Goal: Task Accomplishment & Management: Manage account settings

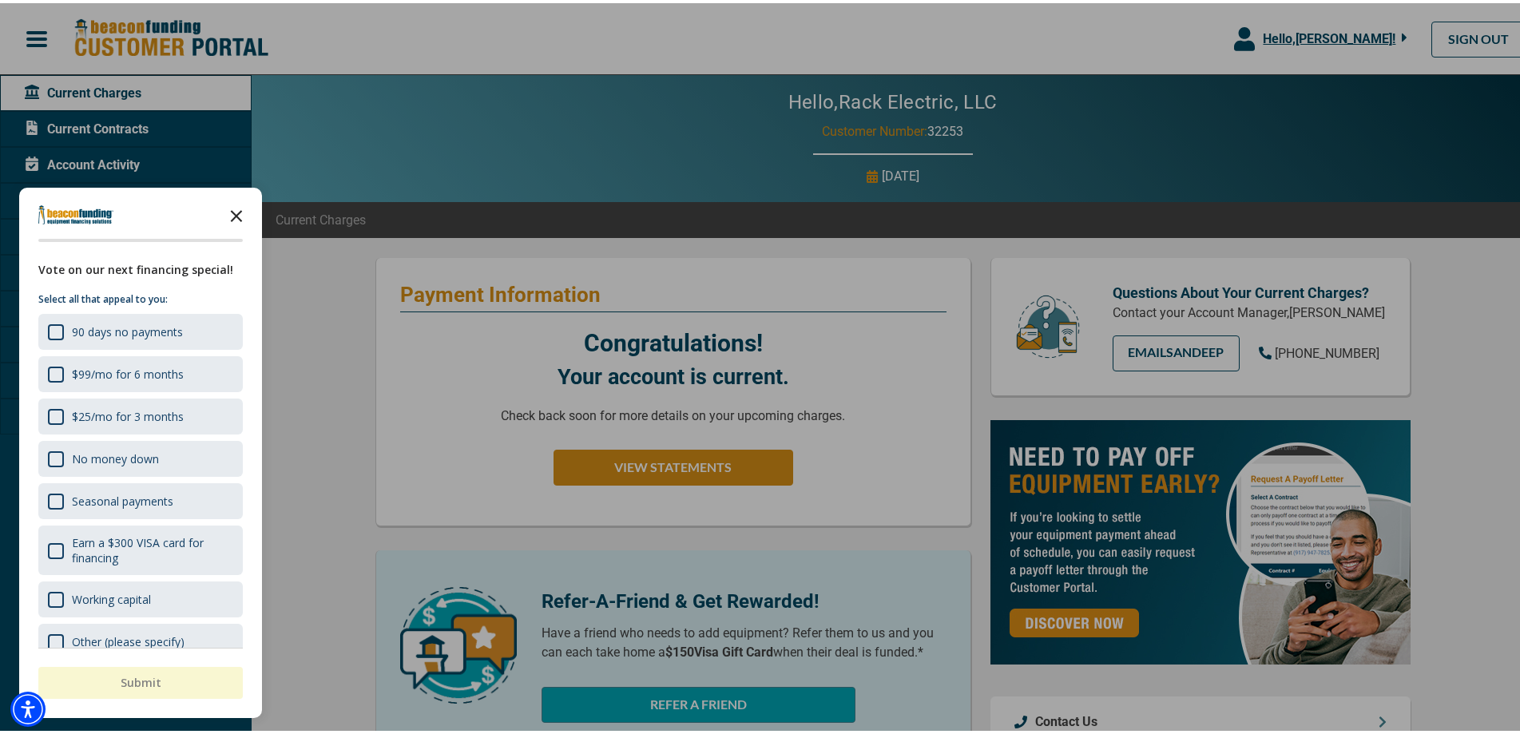
click at [229, 220] on icon "Close the survey" at bounding box center [236, 212] width 32 height 32
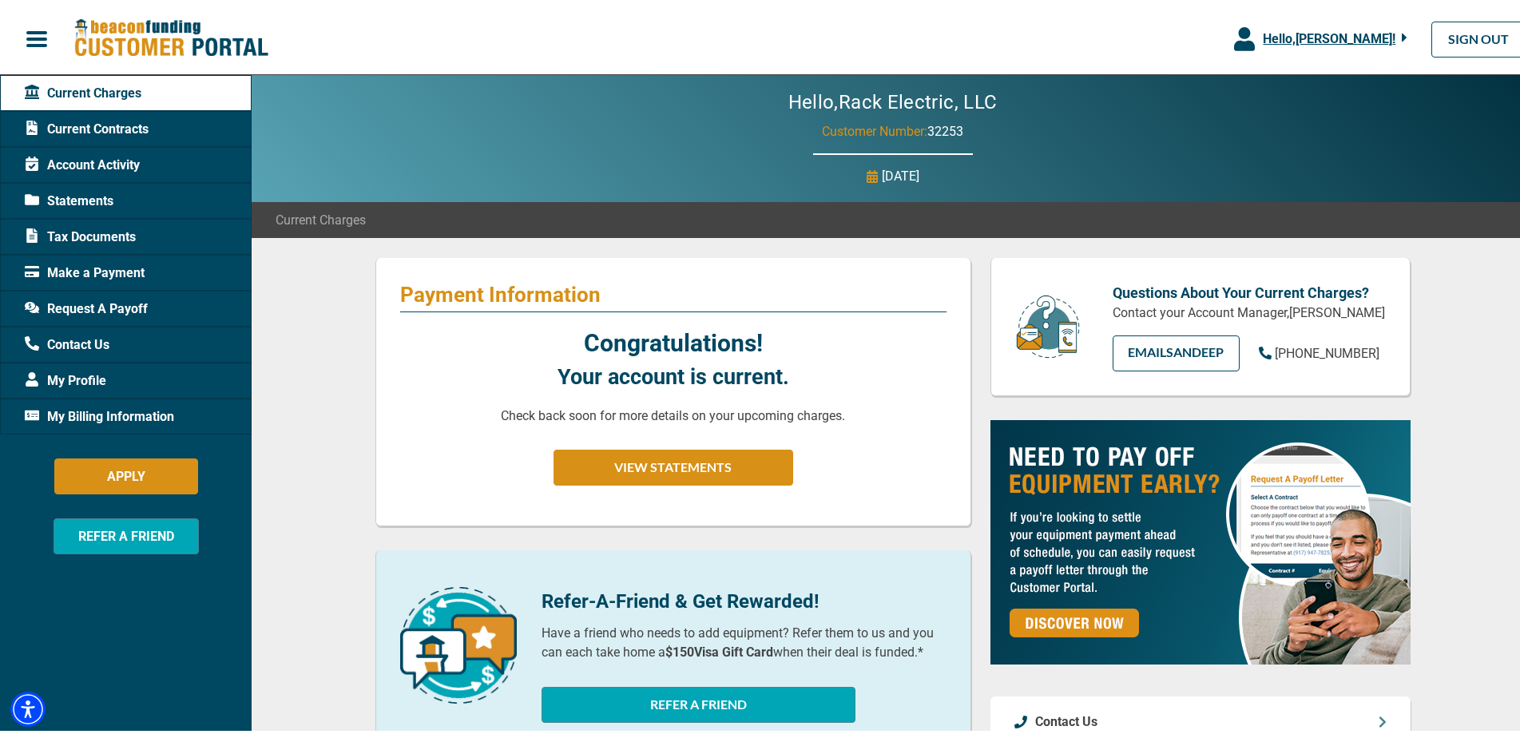
click at [109, 161] on span "Account Activity" at bounding box center [82, 162] width 115 height 19
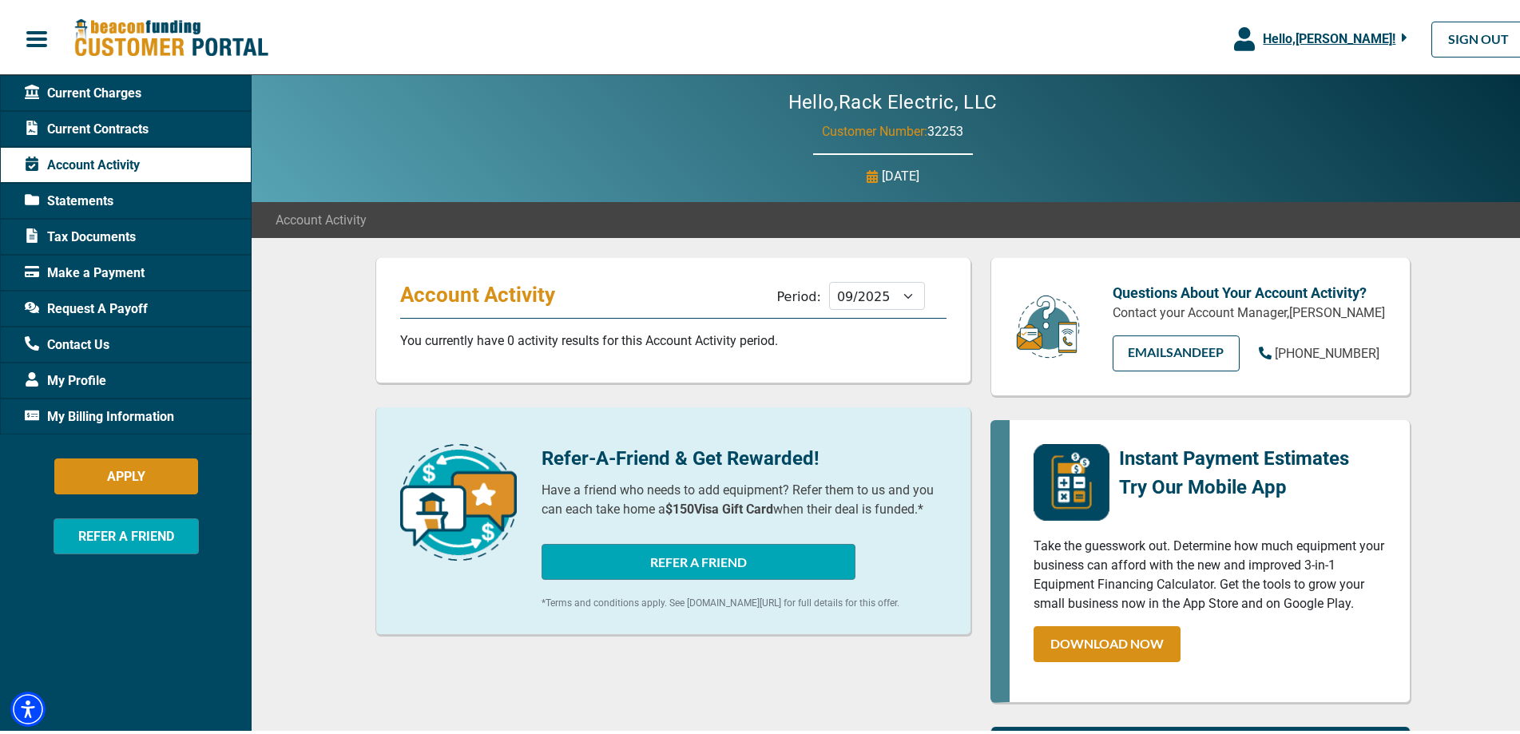
click at [1342, 39] on span "Hello, Tiffany Pena !" at bounding box center [1328, 35] width 133 height 15
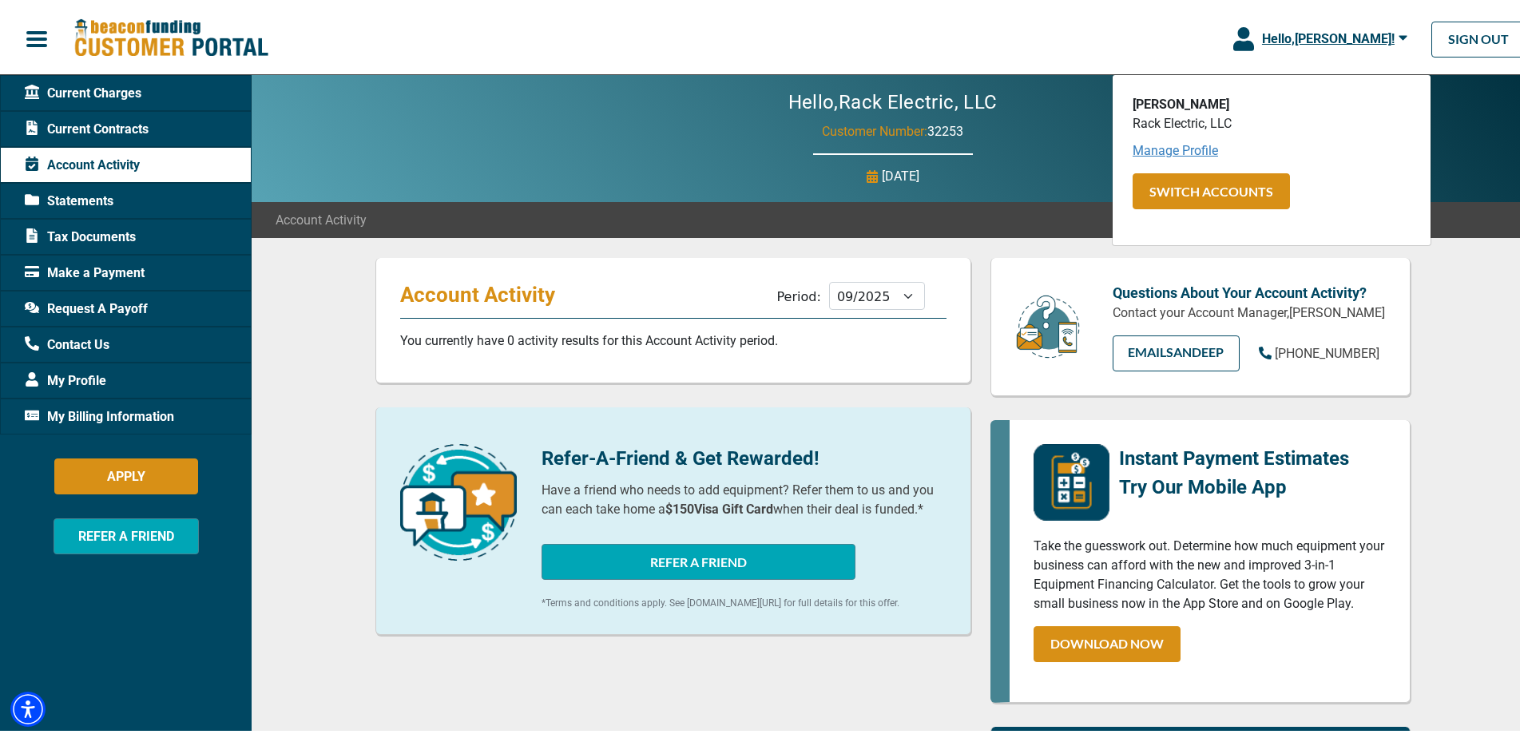
click at [1167, 152] on link "Manage Profile" at bounding box center [1174, 147] width 85 height 15
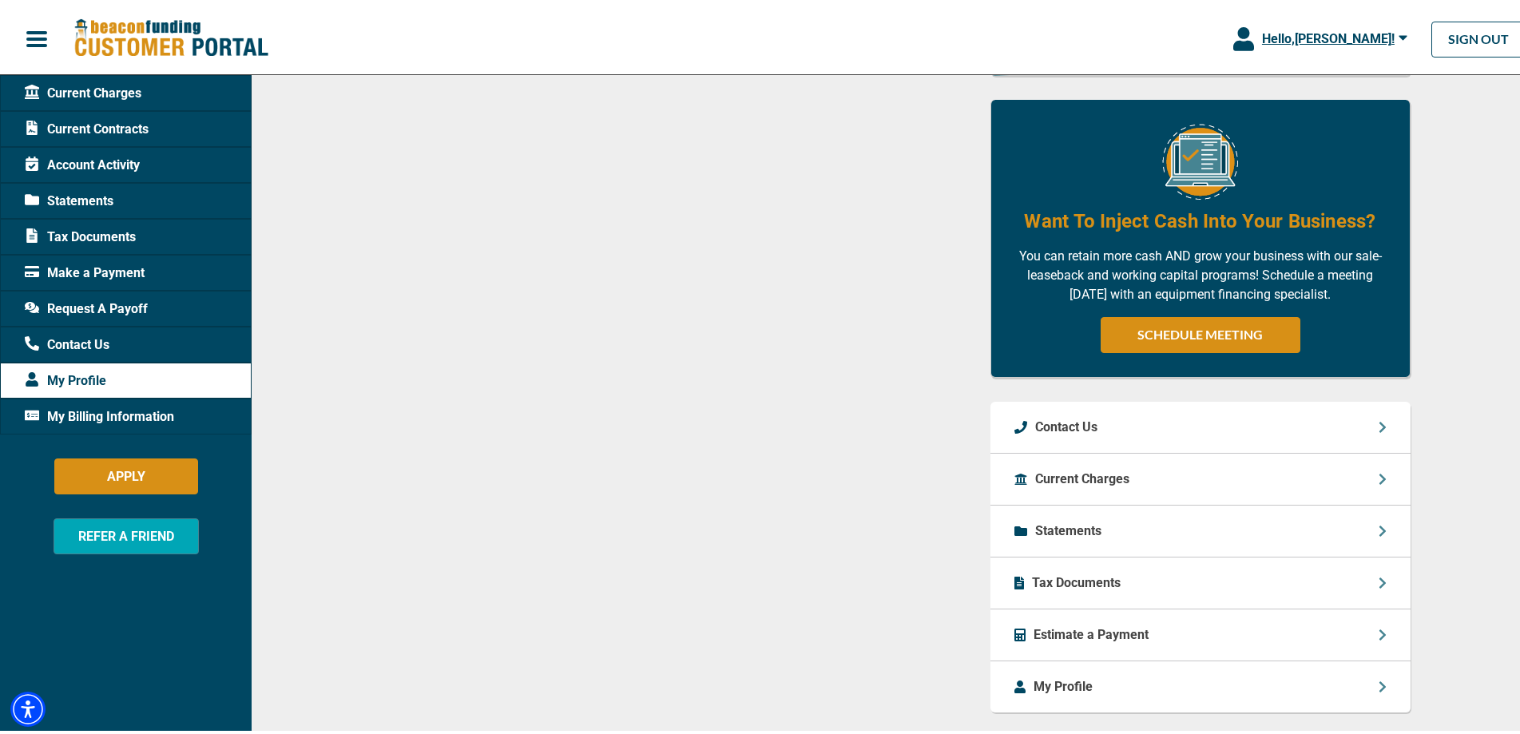
scroll to position [965, 0]
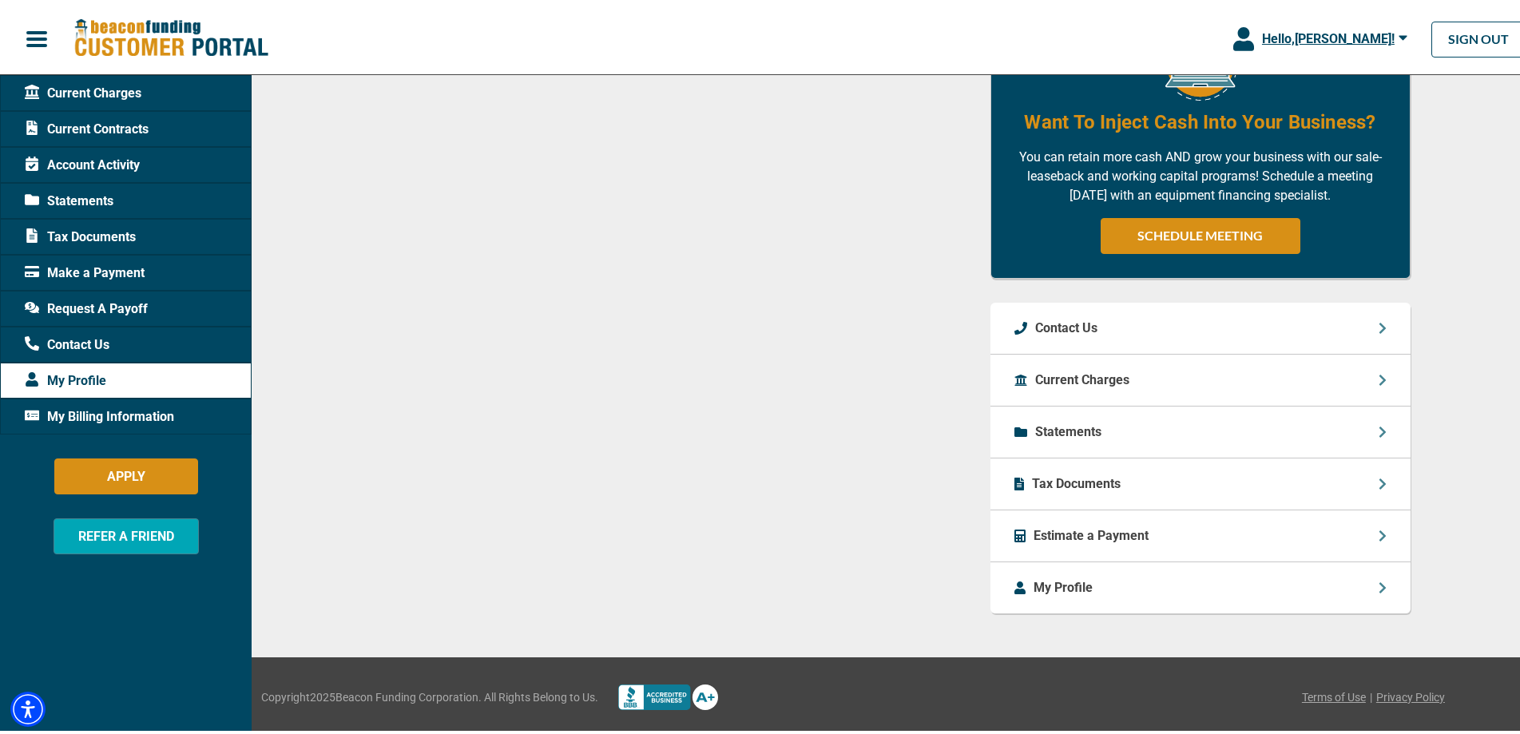
click at [1076, 583] on p "My Profile" at bounding box center [1062, 584] width 59 height 19
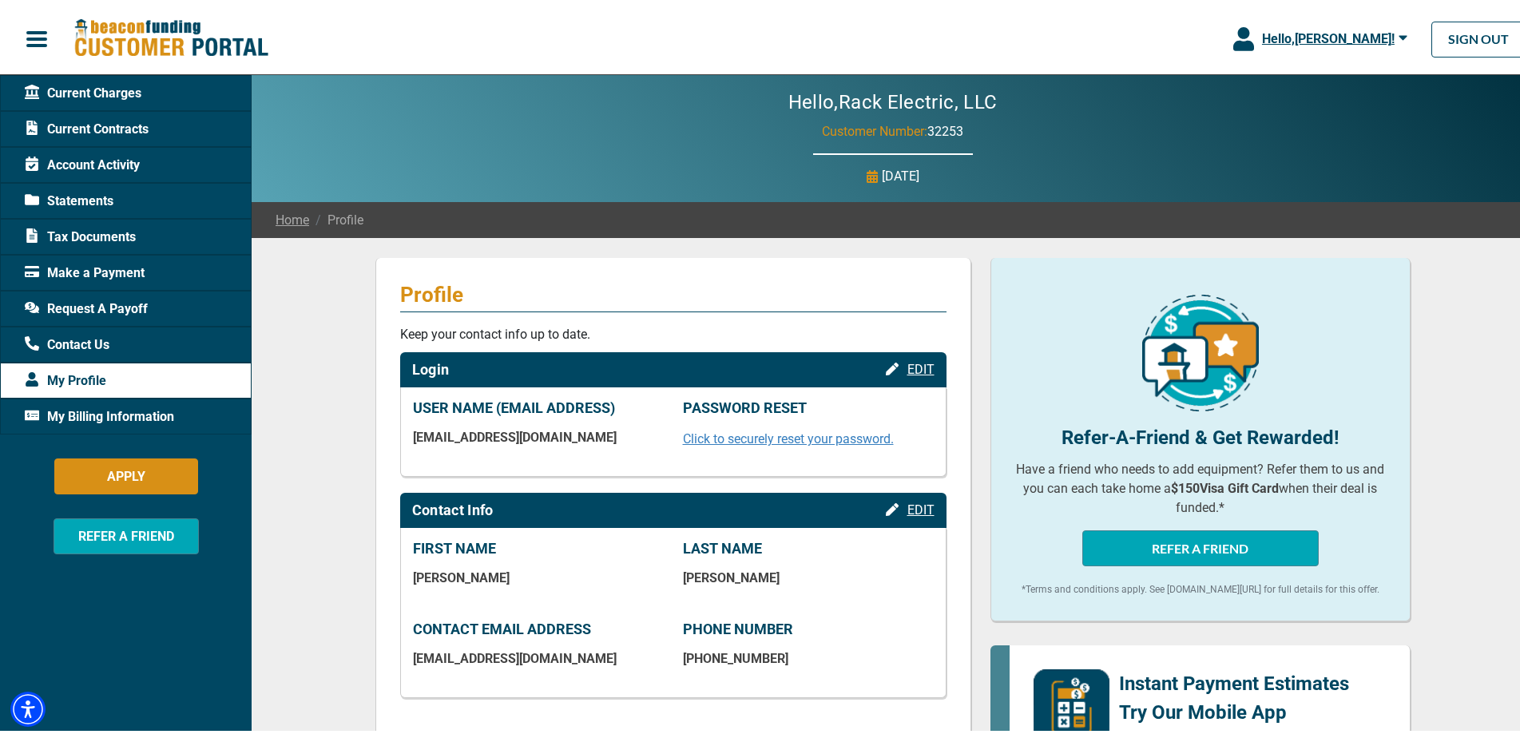
click at [80, 401] on div "My Billing Information" at bounding box center [126, 413] width 252 height 36
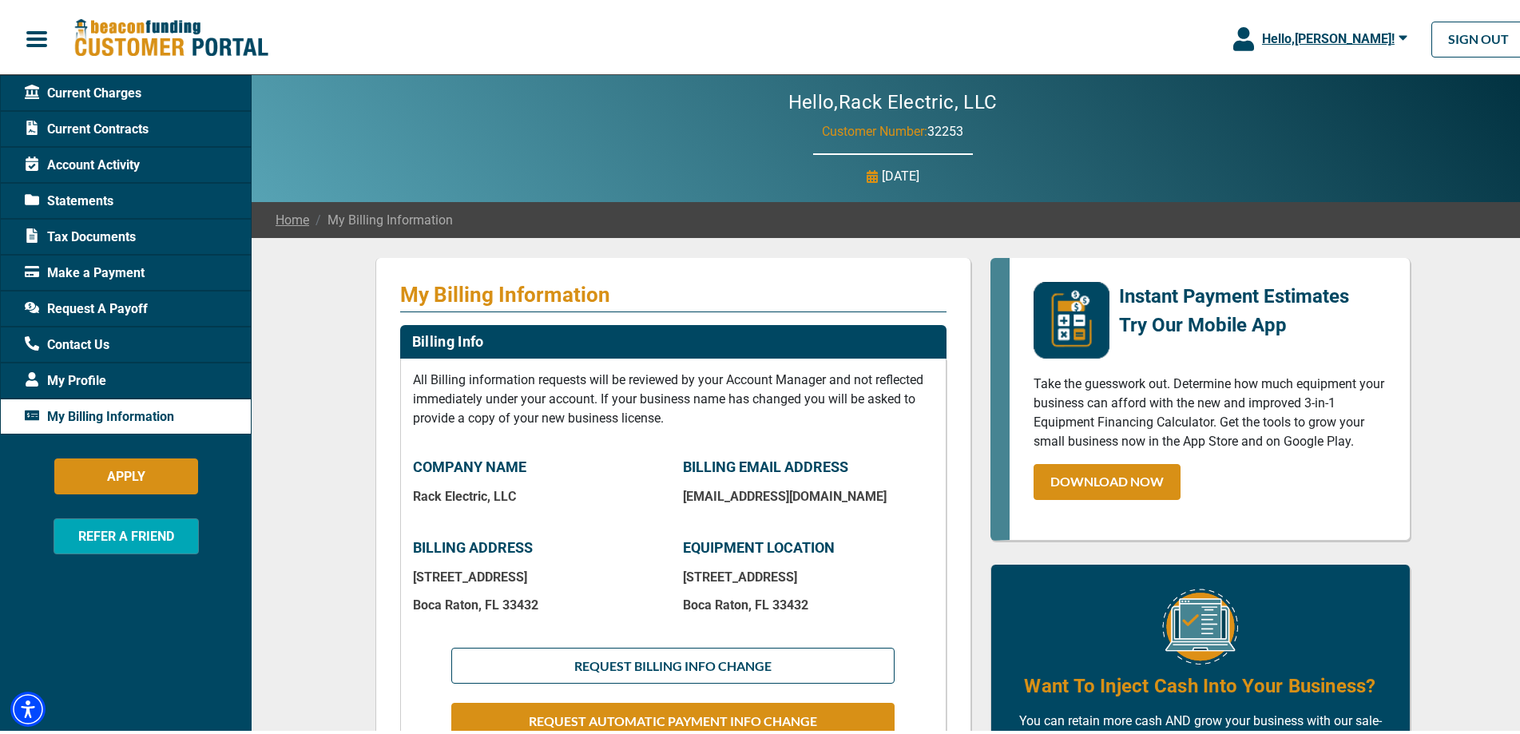
scroll to position [213, 0]
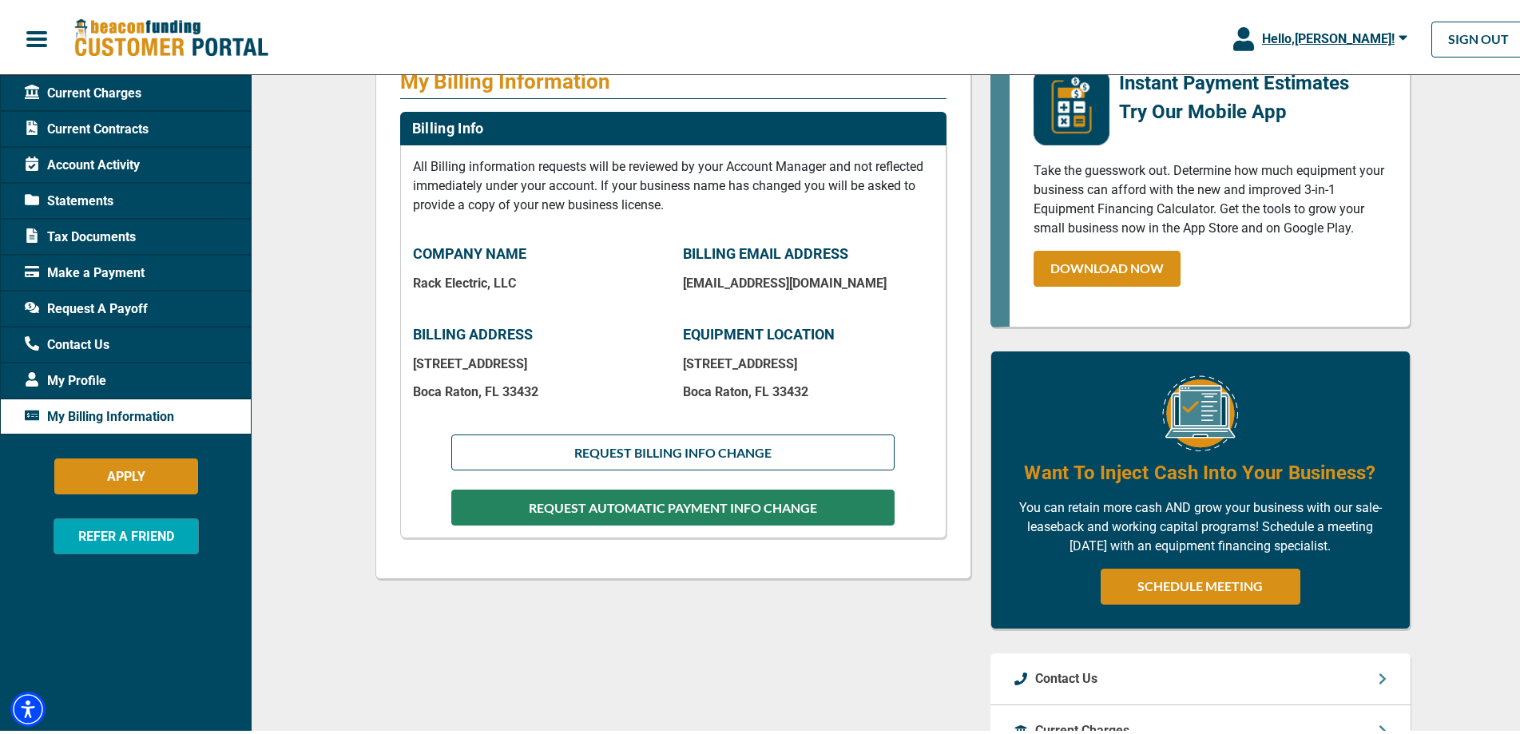
click at [759, 506] on button "REQUEST AUTOMATIC PAYMENT INFO CHANGE" at bounding box center [672, 504] width 442 height 36
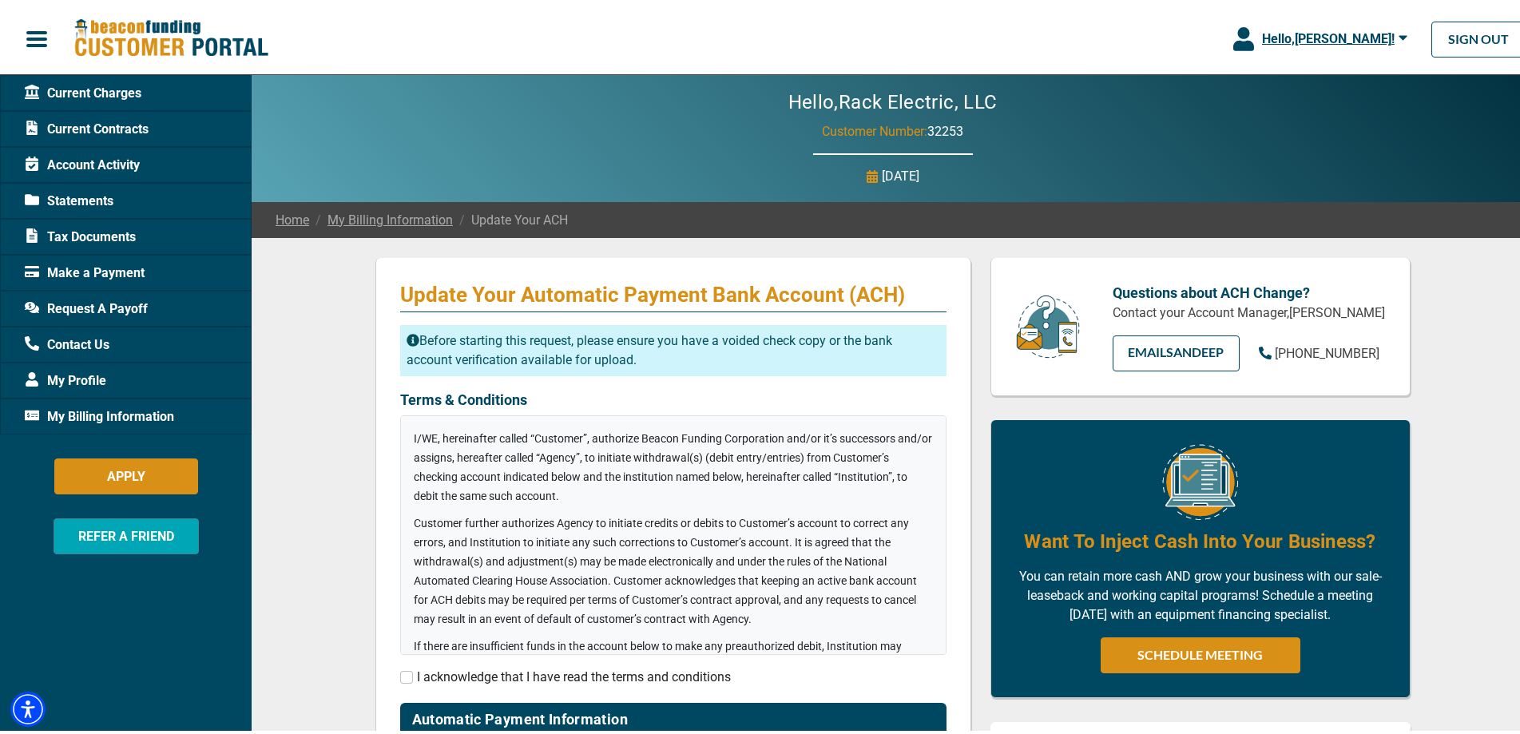
scroll to position [213, 0]
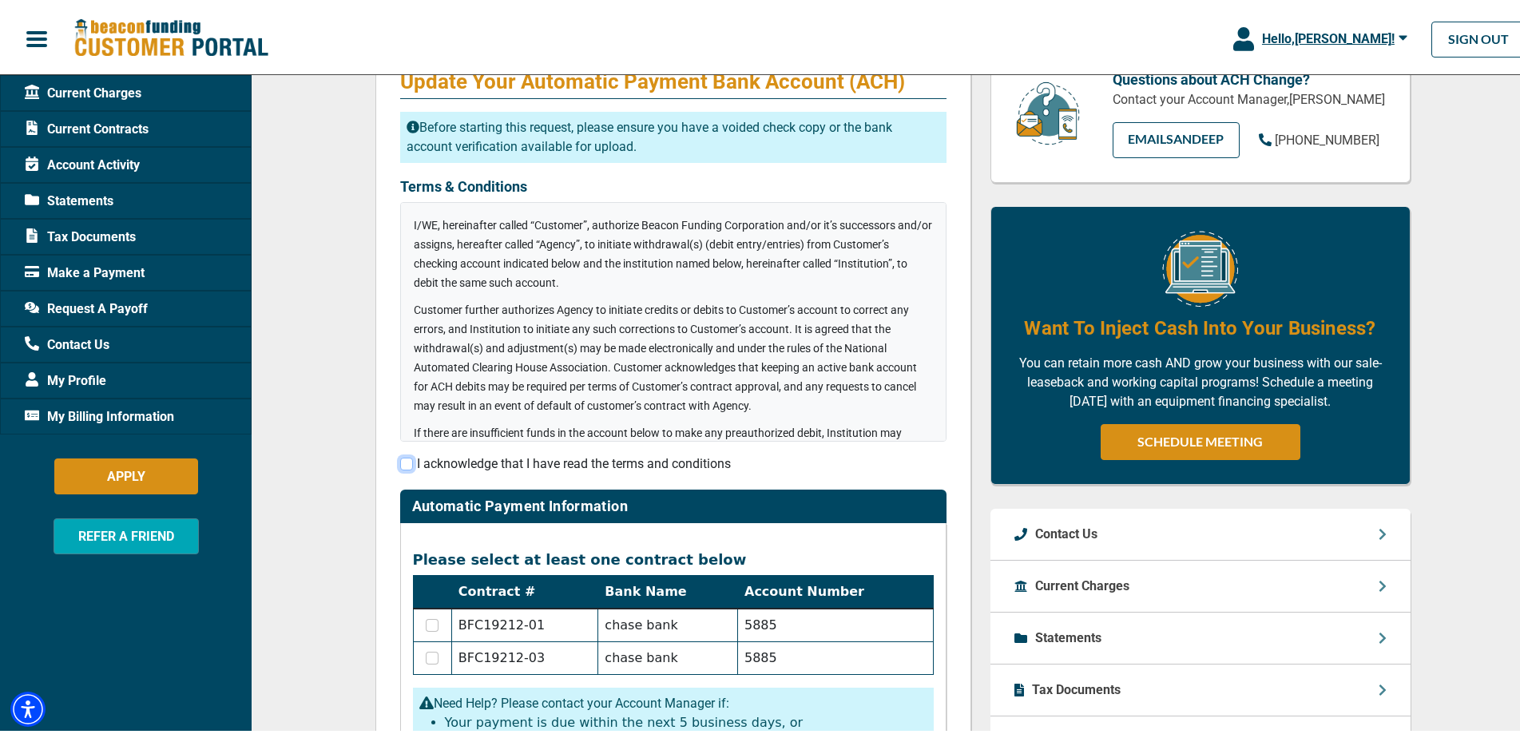
click at [400, 462] on input "checkbox" at bounding box center [406, 460] width 13 height 13
checkbox input "true"
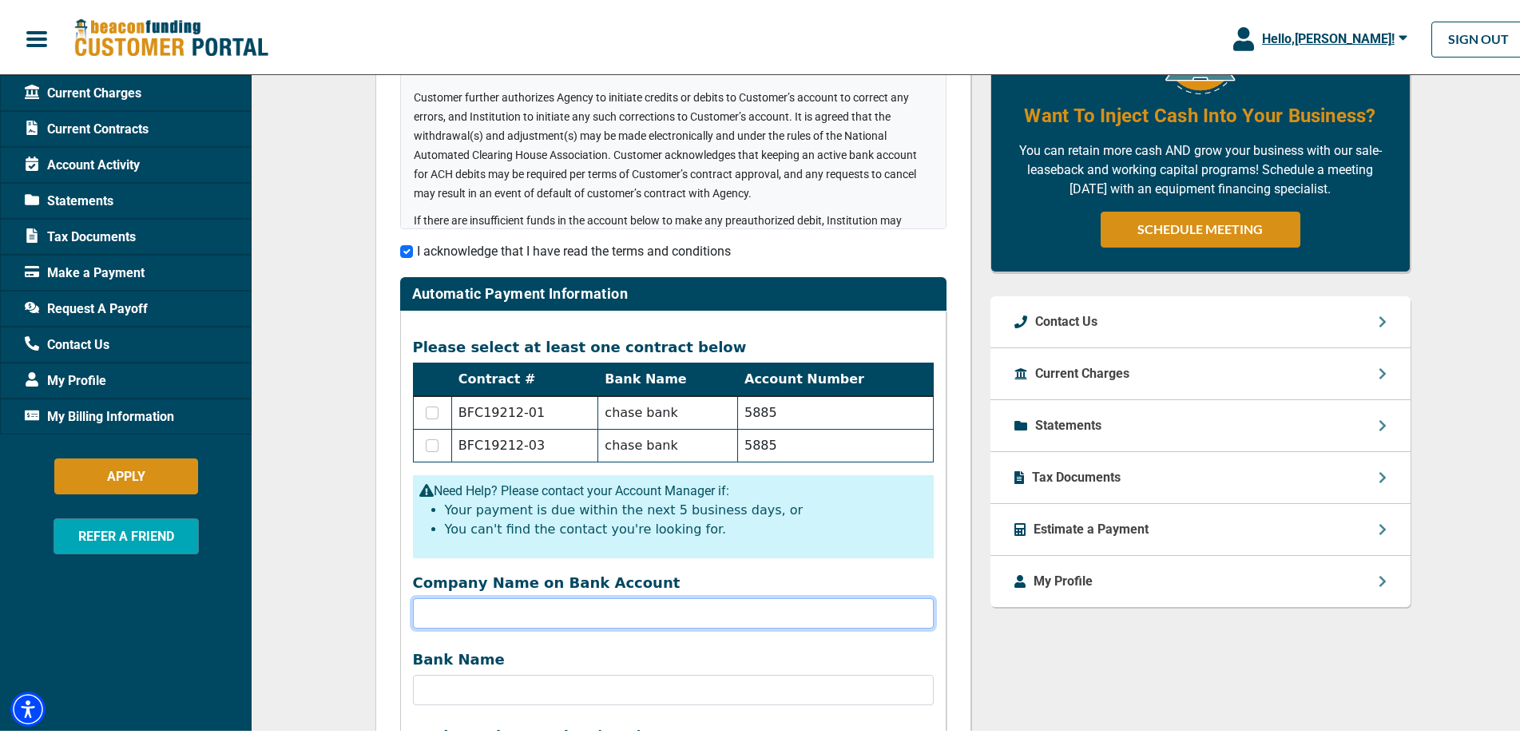
click at [473, 610] on input "Company Name on Bank Account" at bounding box center [673, 610] width 521 height 30
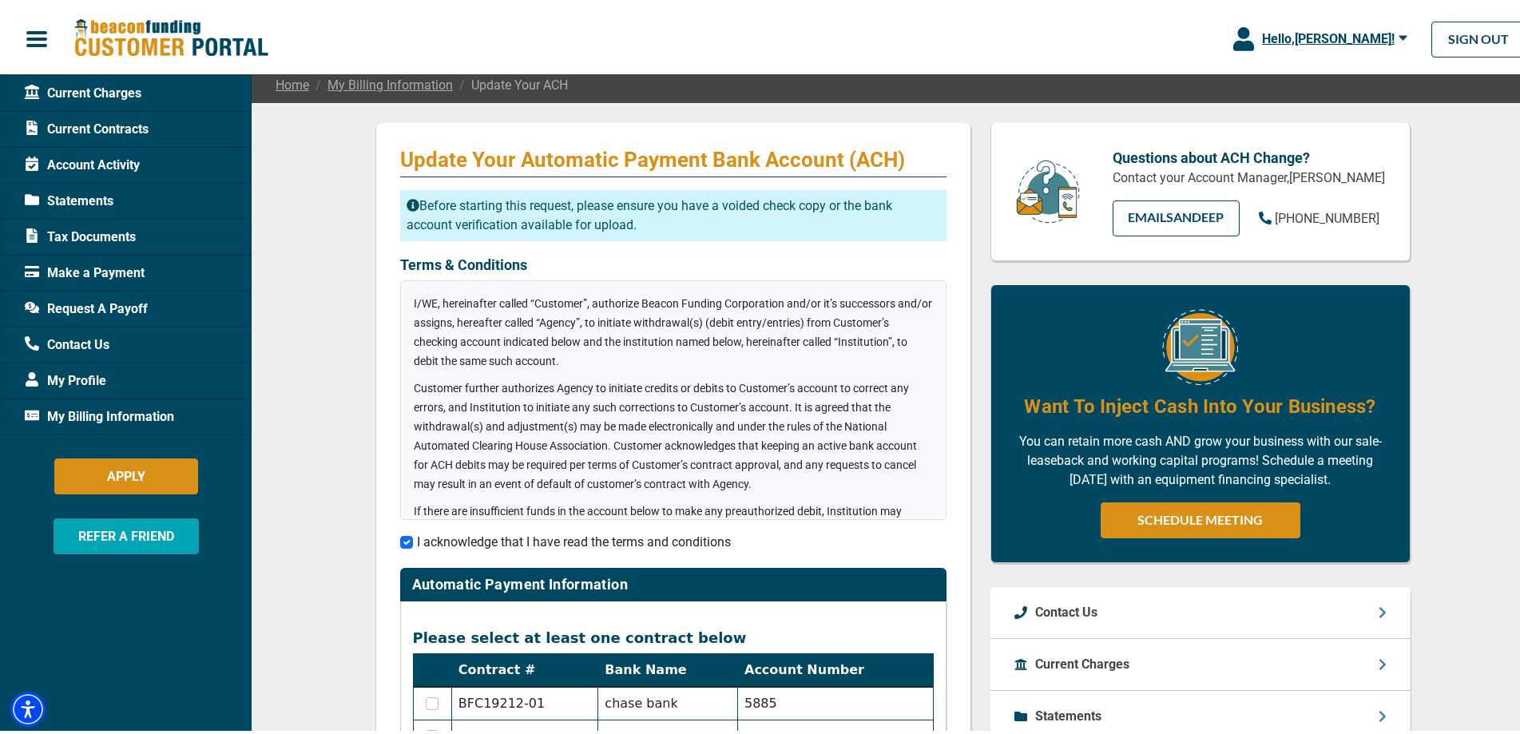
scroll to position [0, 0]
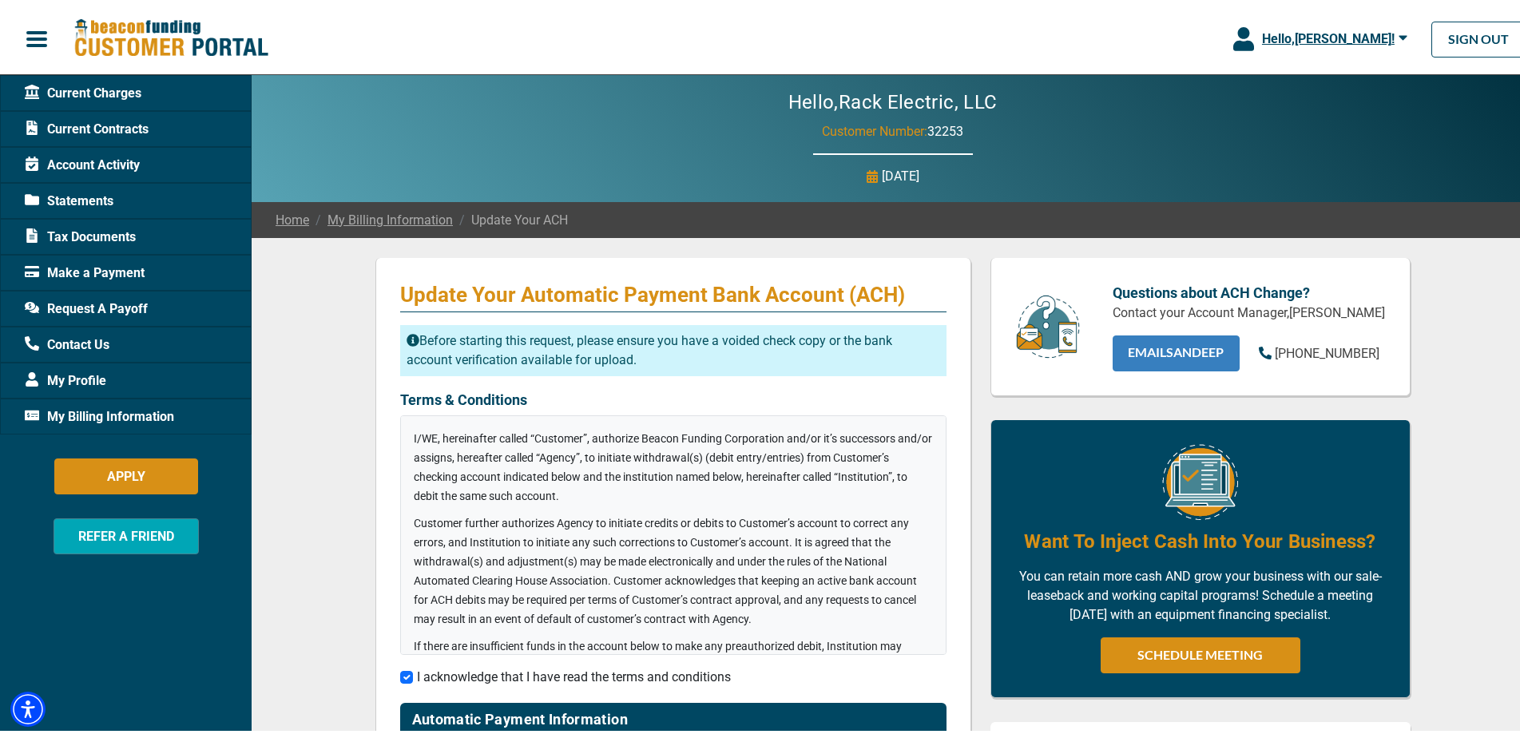
click at [1156, 368] on link "EMAIL Sandeep" at bounding box center [1175, 350] width 127 height 36
click at [1159, 368] on link "EMAIL Sandeep" at bounding box center [1175, 350] width 127 height 36
drag, startPoint x: 958, startPoint y: 128, endPoint x: 921, endPoint y: 129, distance: 36.8
click at [921, 129] on div "Hello, Rack Electric, LLC Customer Number: 32253 Wednesday September 3rd, 2025" at bounding box center [893, 135] width 1282 height 127
copy span "32253"
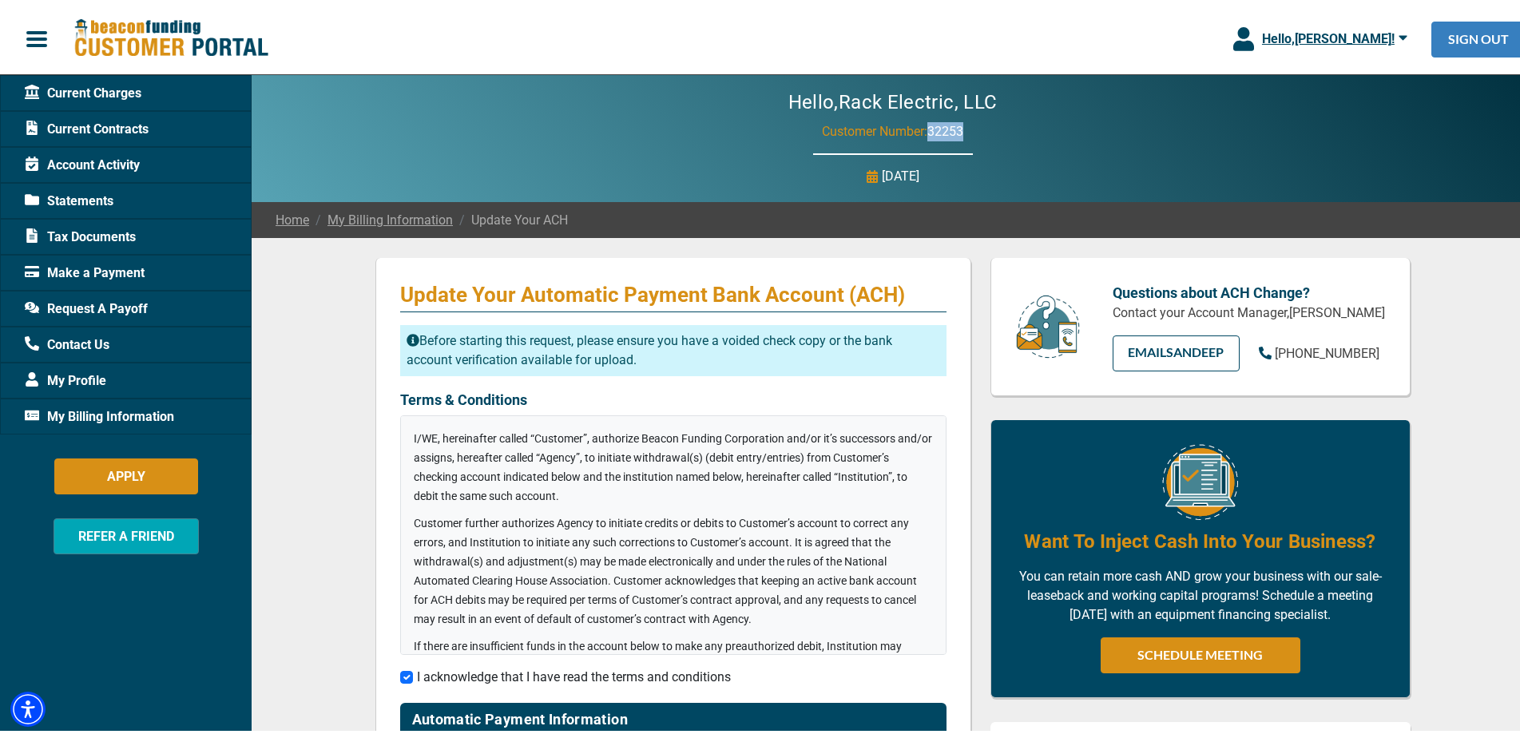
click at [1480, 41] on link "SIGN OUT" at bounding box center [1478, 36] width 94 height 36
